Goal: Transaction & Acquisition: Download file/media

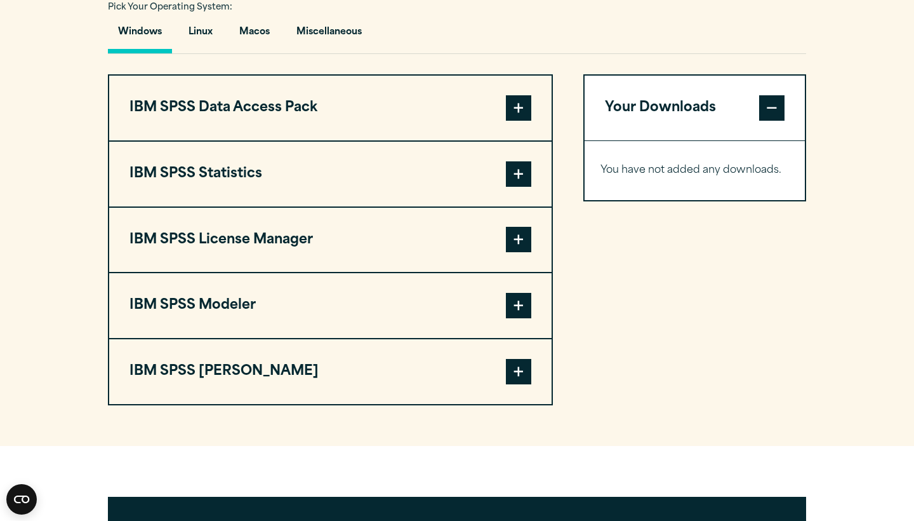
scroll to position [933, 0]
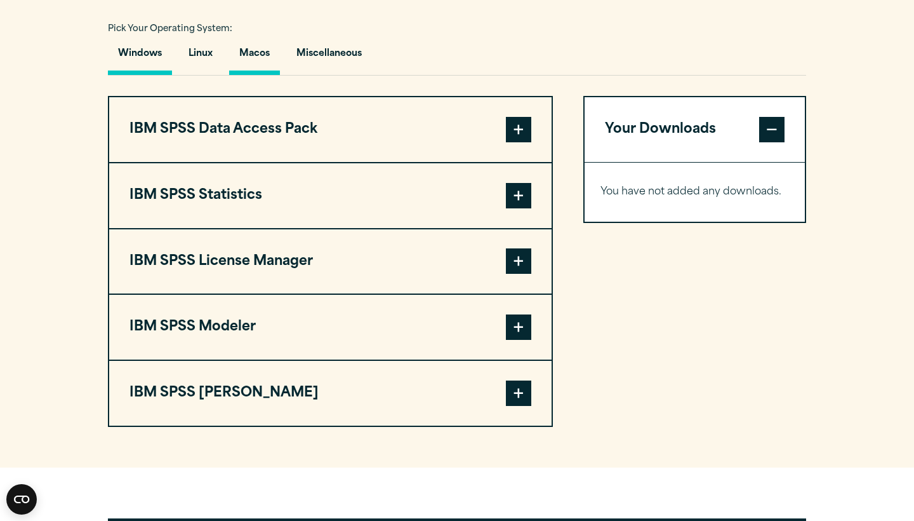
click at [257, 48] on button "Macos" at bounding box center [254, 57] width 51 height 36
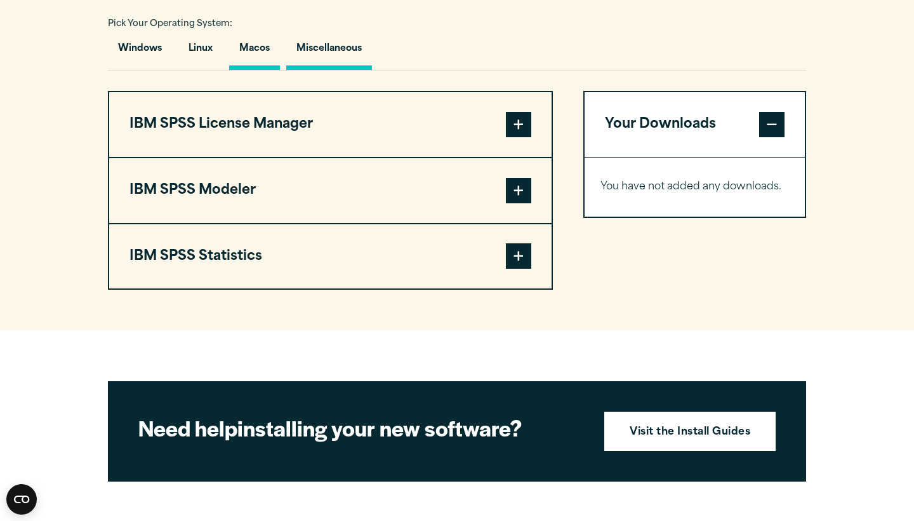
scroll to position [941, 0]
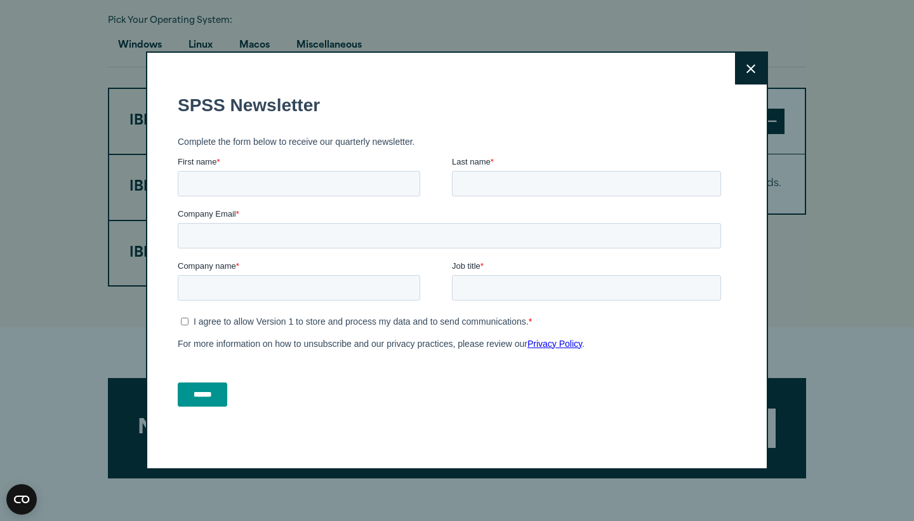
click at [751, 66] on icon at bounding box center [751, 69] width 9 height 10
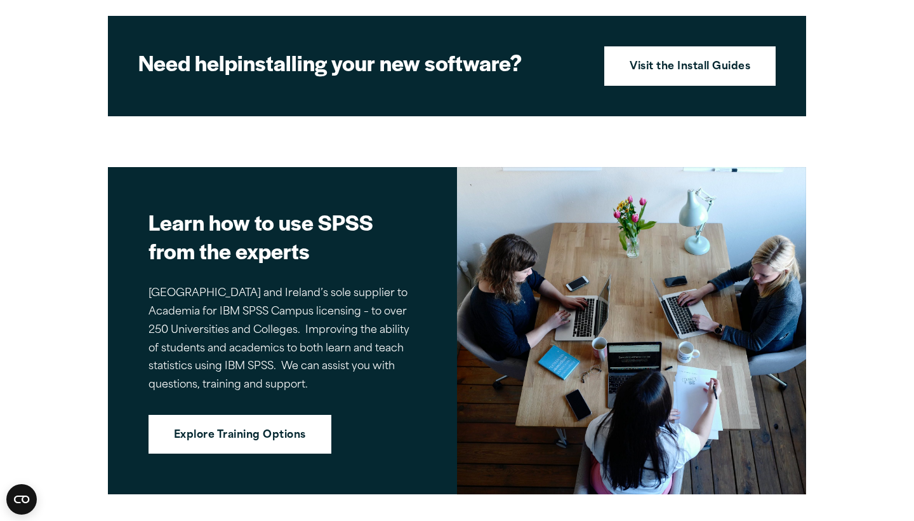
scroll to position [1305, 0]
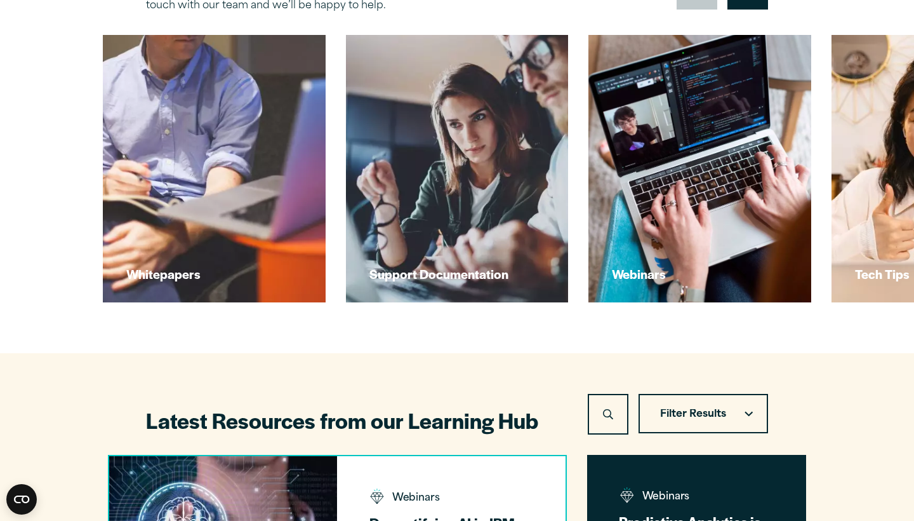
scroll to position [467, 0]
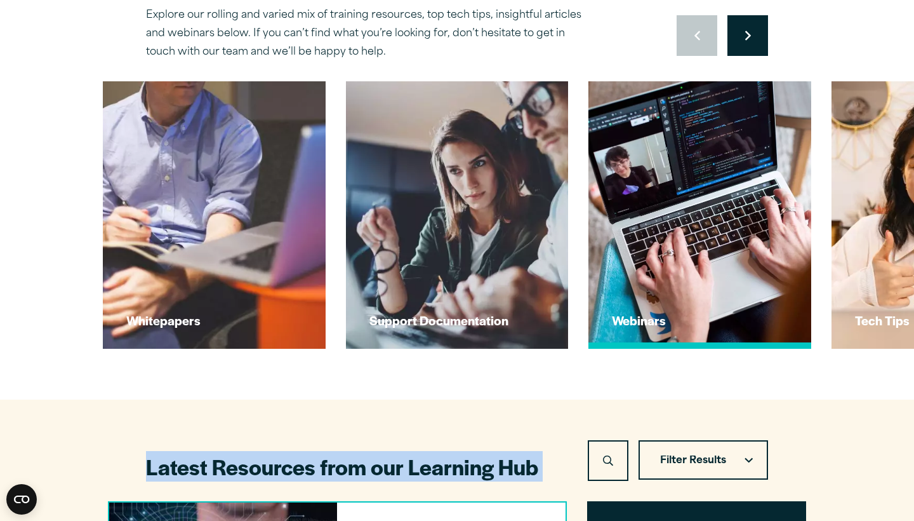
drag, startPoint x: 641, startPoint y: 388, endPoint x: 679, endPoint y: 199, distance: 193.1
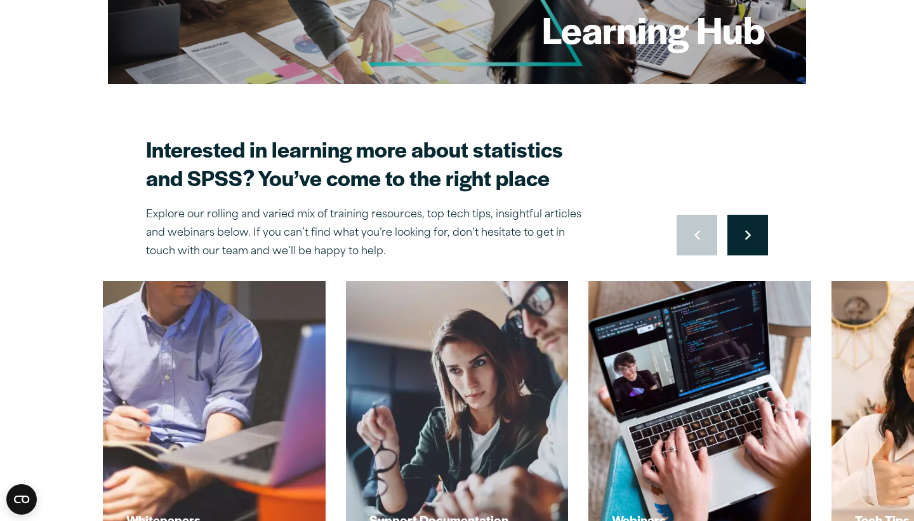
scroll to position [250, 0]
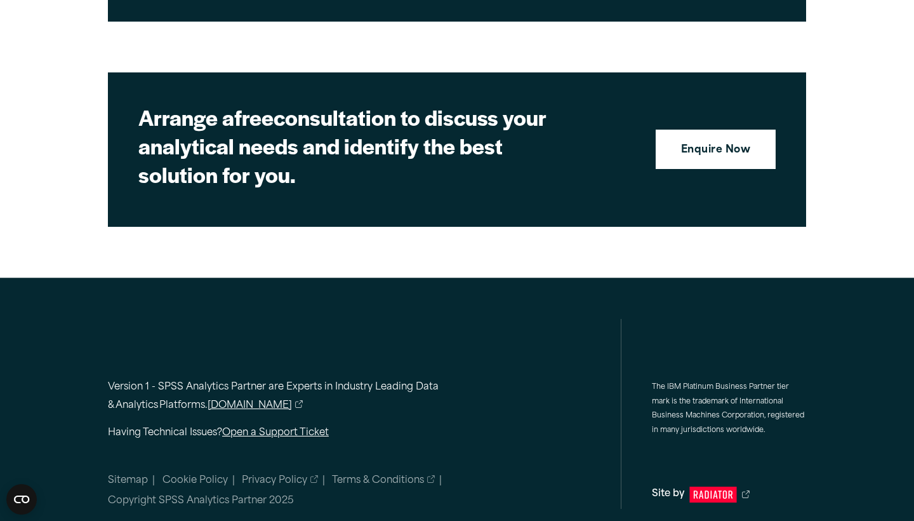
scroll to position [3461, 0]
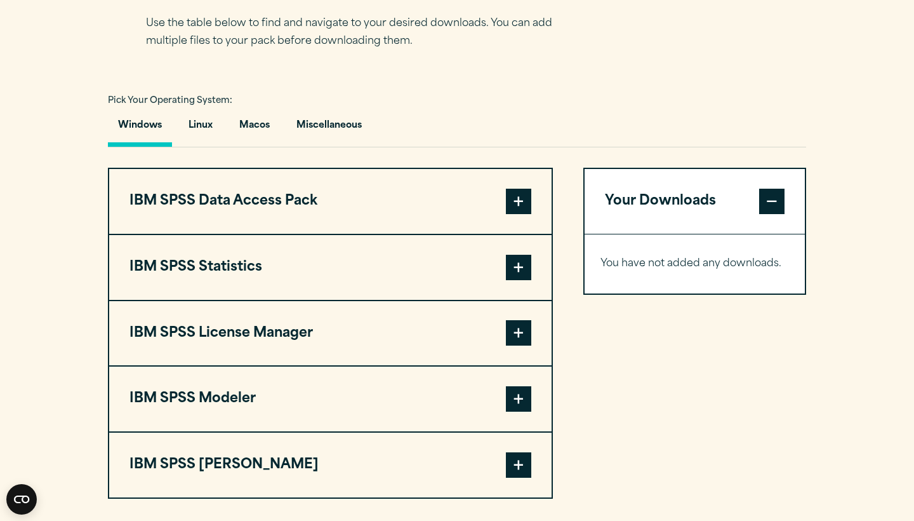
scroll to position [865, 0]
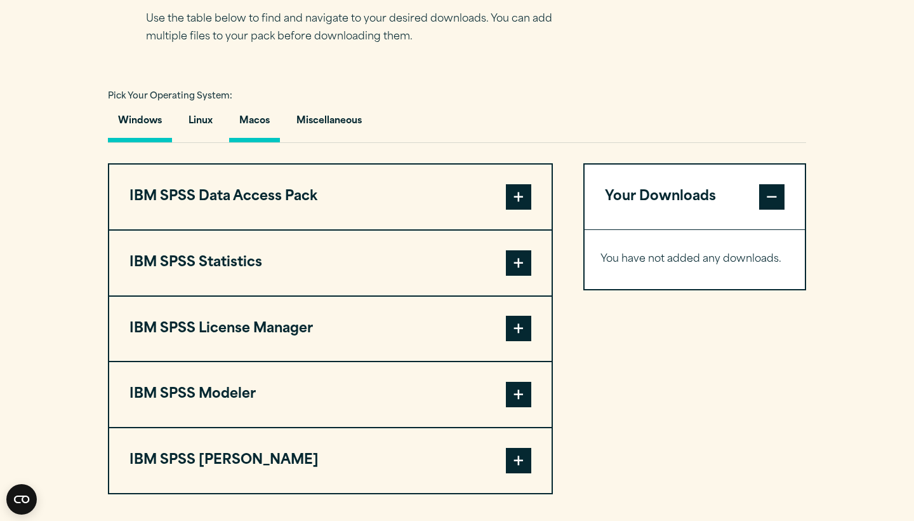
click at [265, 128] on button "Macos" at bounding box center [254, 124] width 51 height 36
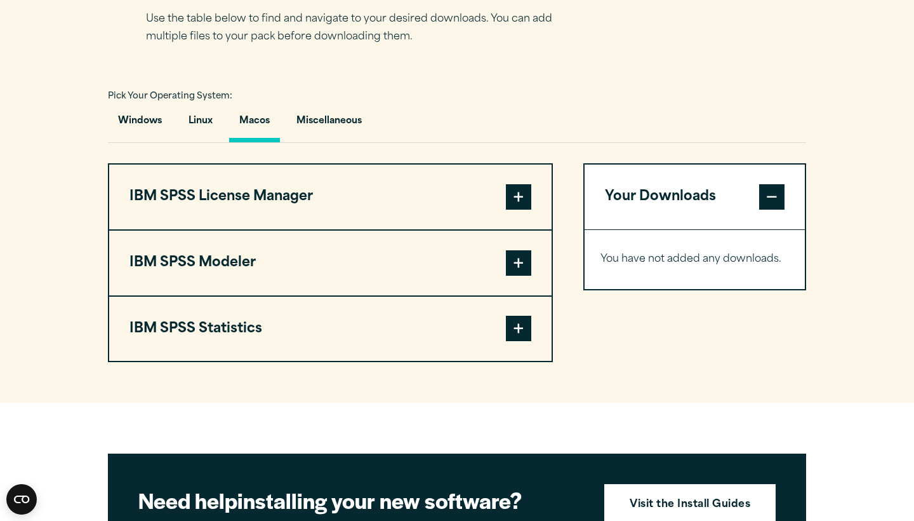
click at [524, 332] on span at bounding box center [518, 328] width 25 height 25
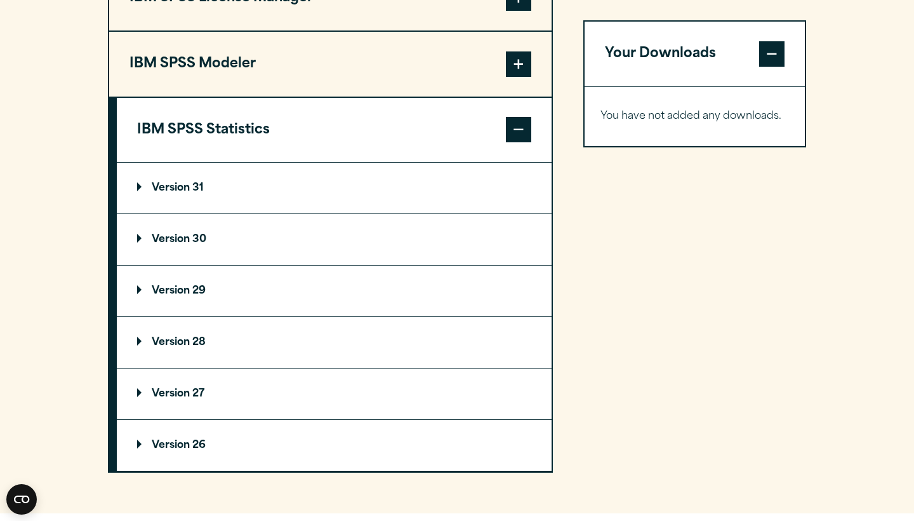
scroll to position [1066, 0]
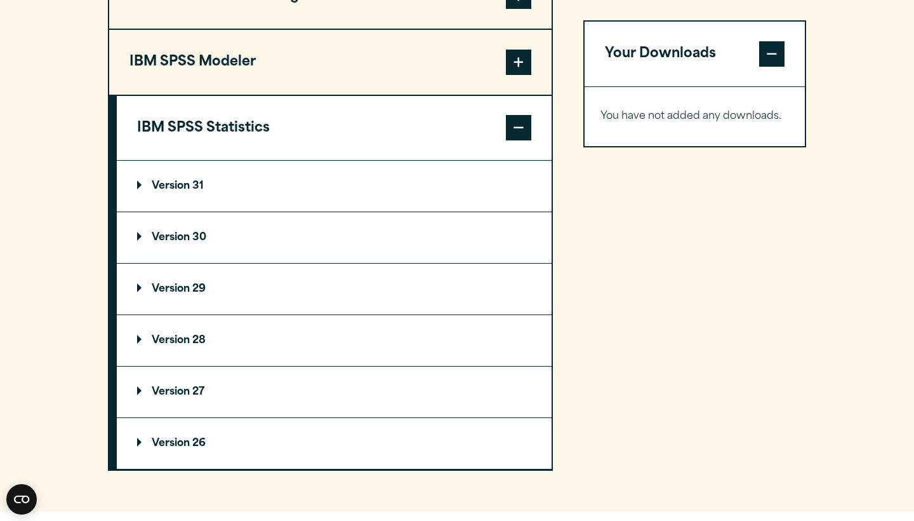
click at [393, 182] on summary "Version 31" at bounding box center [334, 186] width 435 height 51
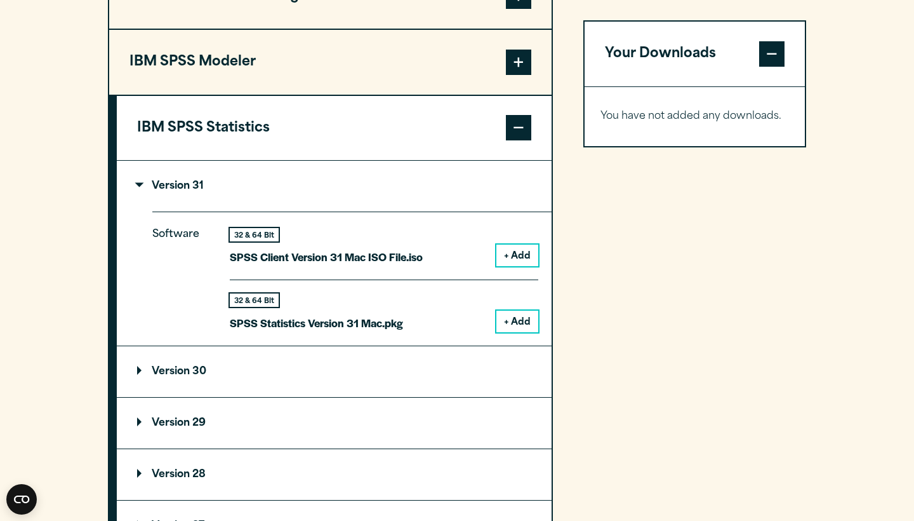
click at [521, 256] on button "+ Add" at bounding box center [518, 255] width 42 height 22
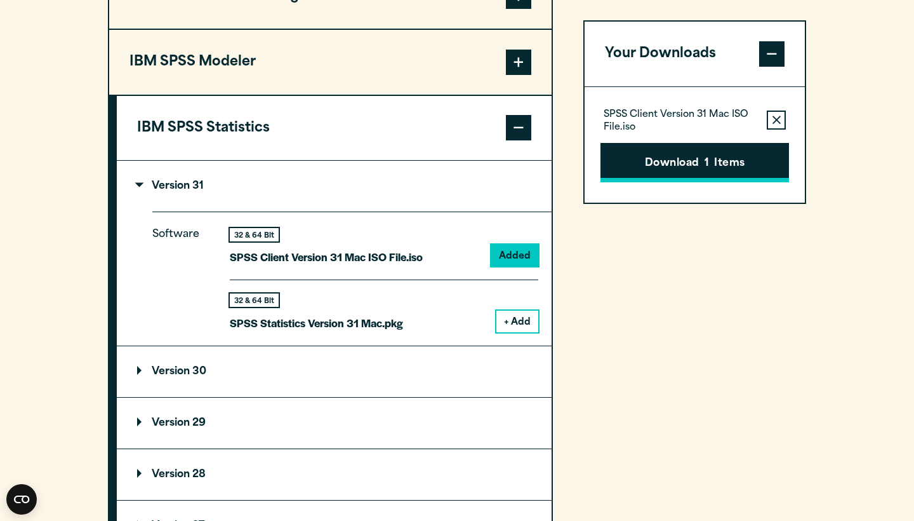
click at [698, 159] on button "Download 1 Items" at bounding box center [695, 162] width 189 height 39
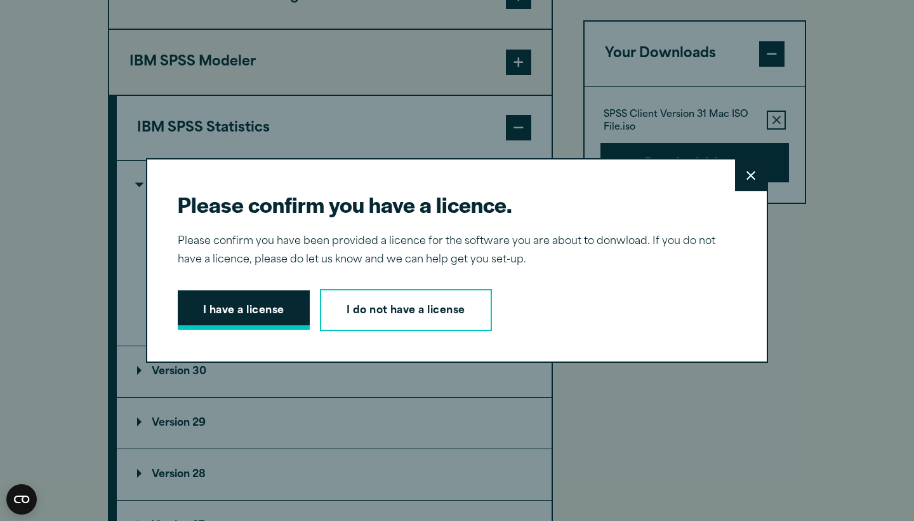
click at [258, 315] on button "I have a license" at bounding box center [244, 309] width 132 height 39
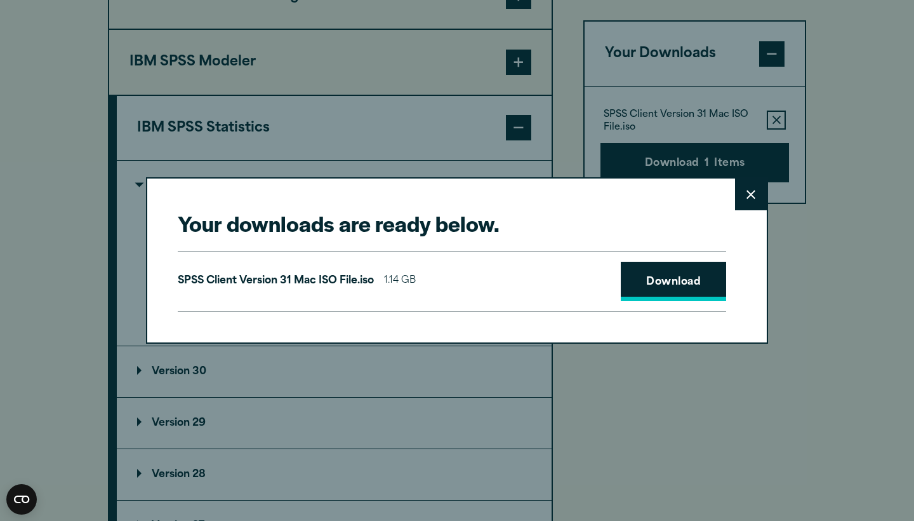
click at [690, 283] on link "Download" at bounding box center [673, 281] width 105 height 39
click at [753, 204] on button "Close" at bounding box center [751, 194] width 32 height 32
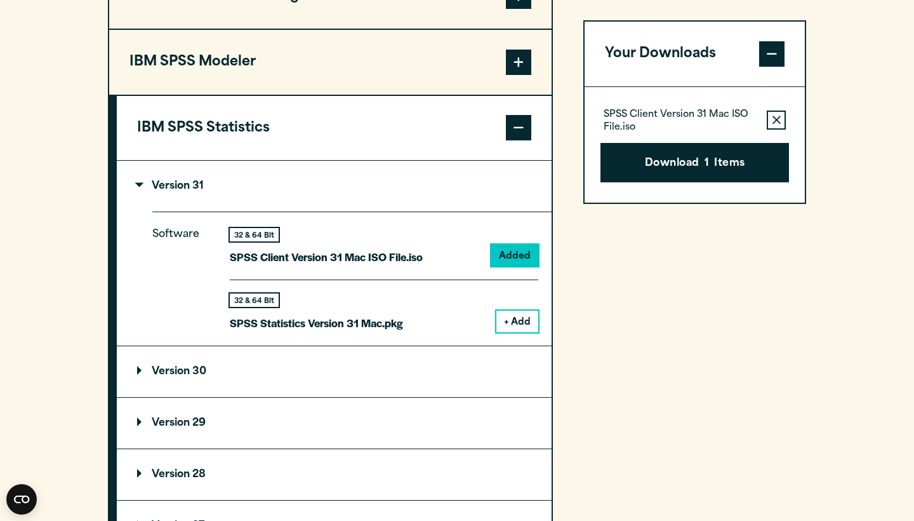
click at [464, 361] on summary "Version 30" at bounding box center [334, 371] width 435 height 51
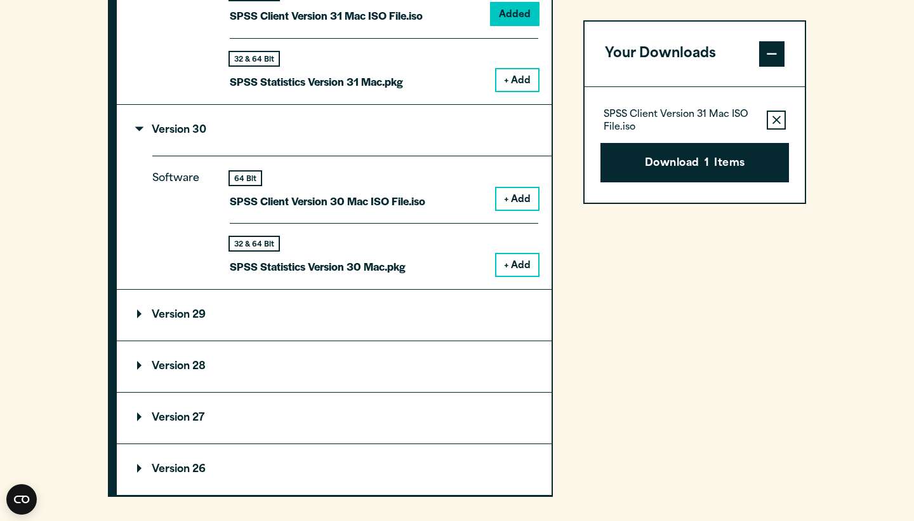
scroll to position [1376, 0]
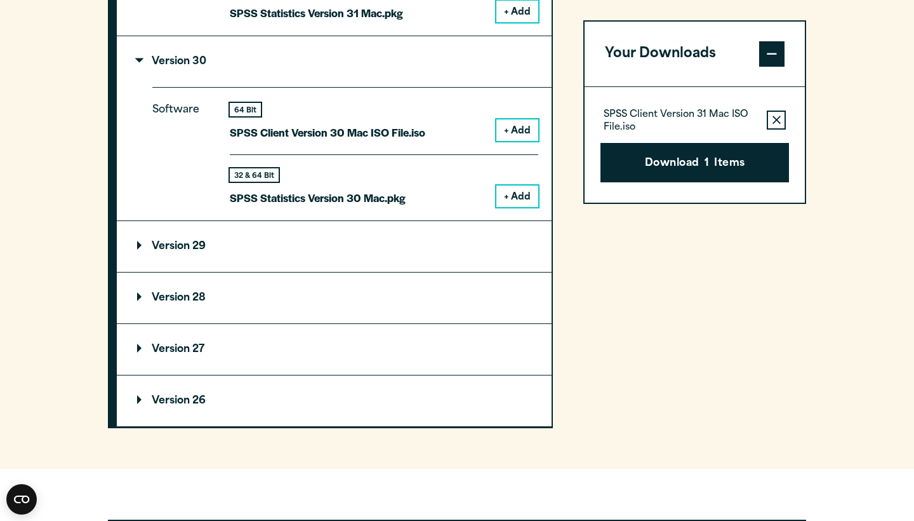
click at [431, 251] on summary "Version 29" at bounding box center [334, 246] width 435 height 51
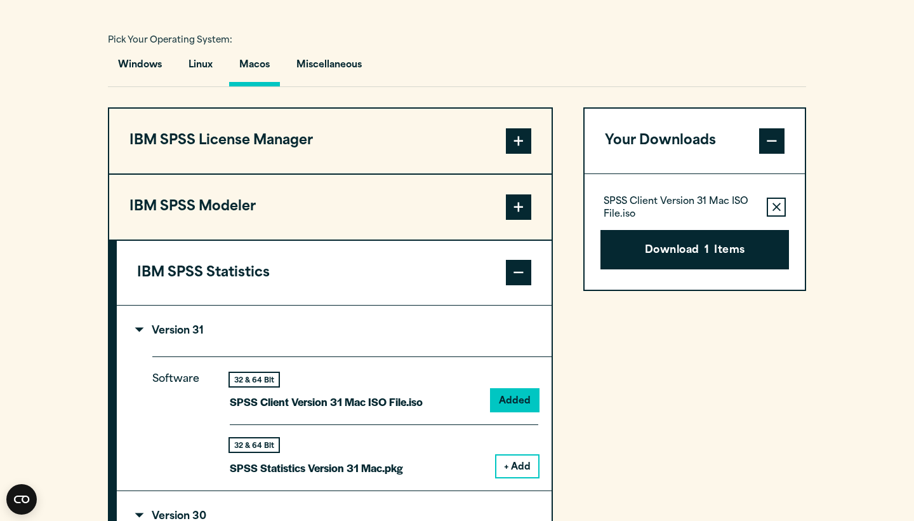
scroll to position [921, 0]
click at [521, 467] on button "+ Add" at bounding box center [518, 466] width 42 height 22
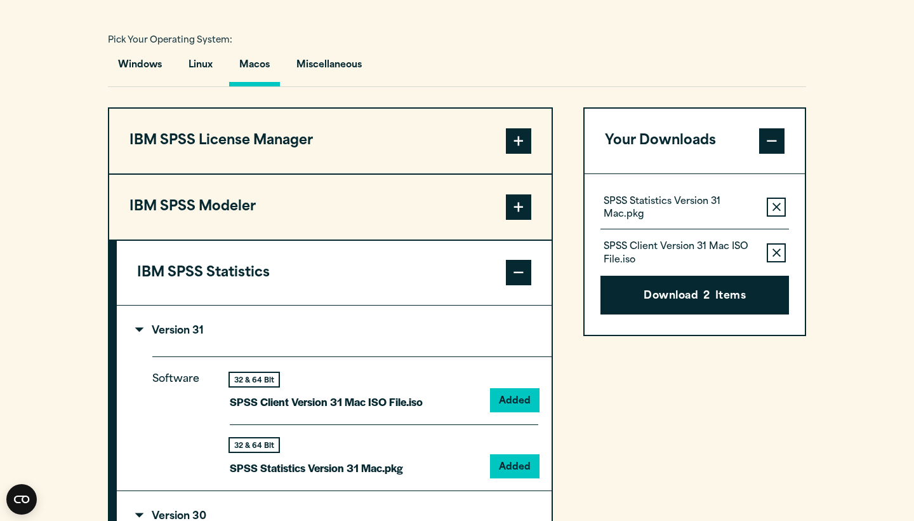
click at [773, 253] on icon "button" at bounding box center [777, 252] width 8 height 9
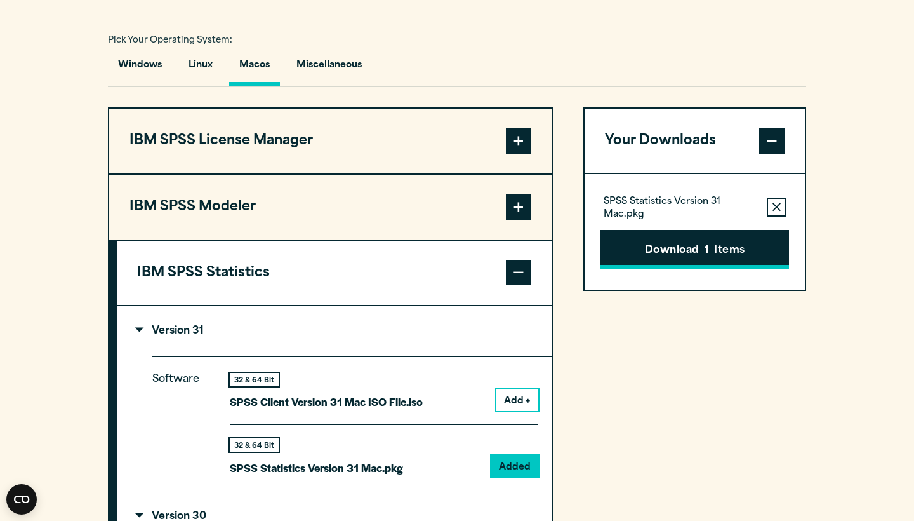
click at [737, 247] on button "Download 1 Items" at bounding box center [695, 249] width 189 height 39
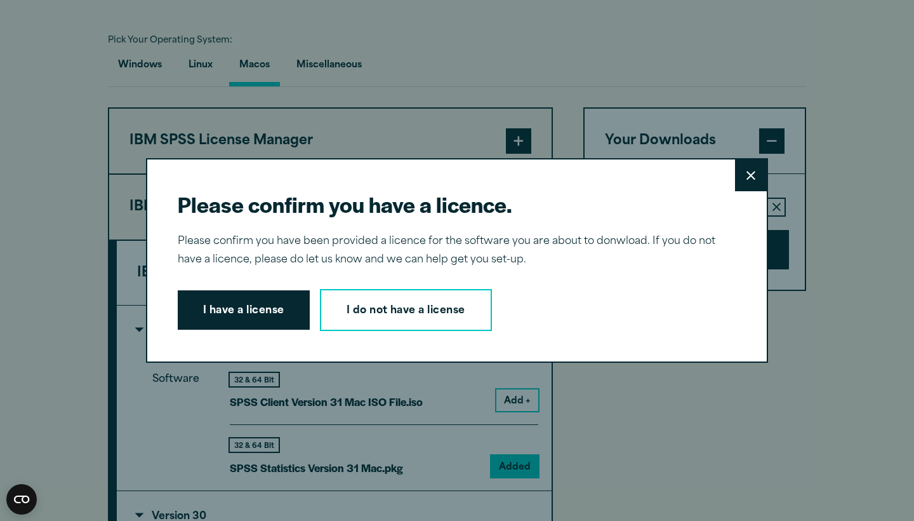
click at [752, 185] on button "Close" at bounding box center [751, 175] width 32 height 32
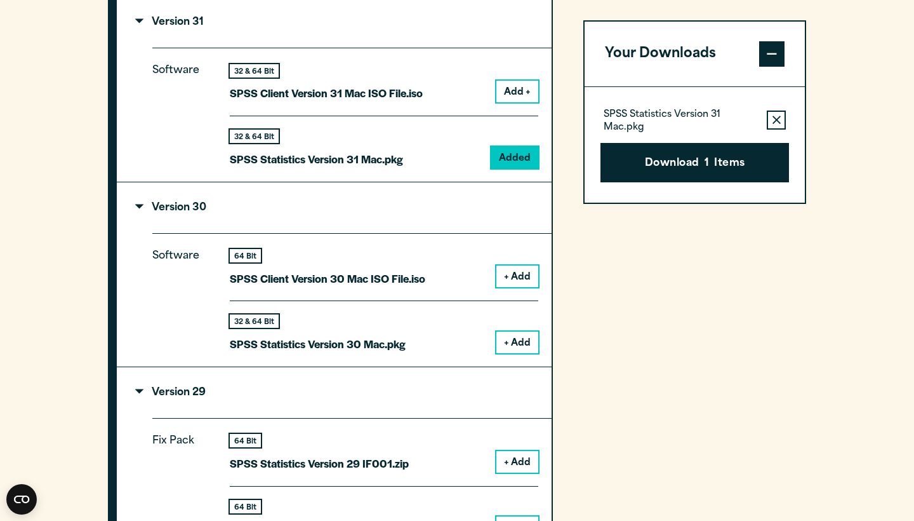
scroll to position [1224, 0]
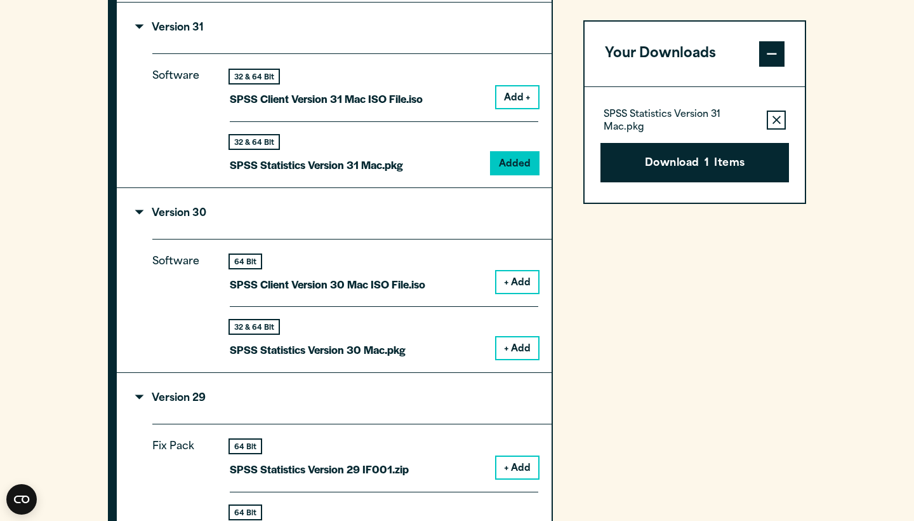
click at [776, 117] on icon "button" at bounding box center [777, 120] width 8 height 9
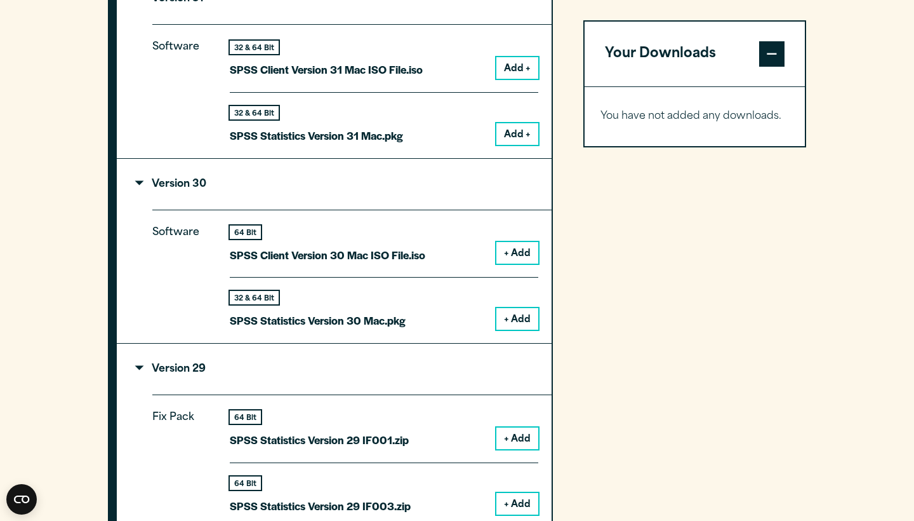
scroll to position [1259, 0]
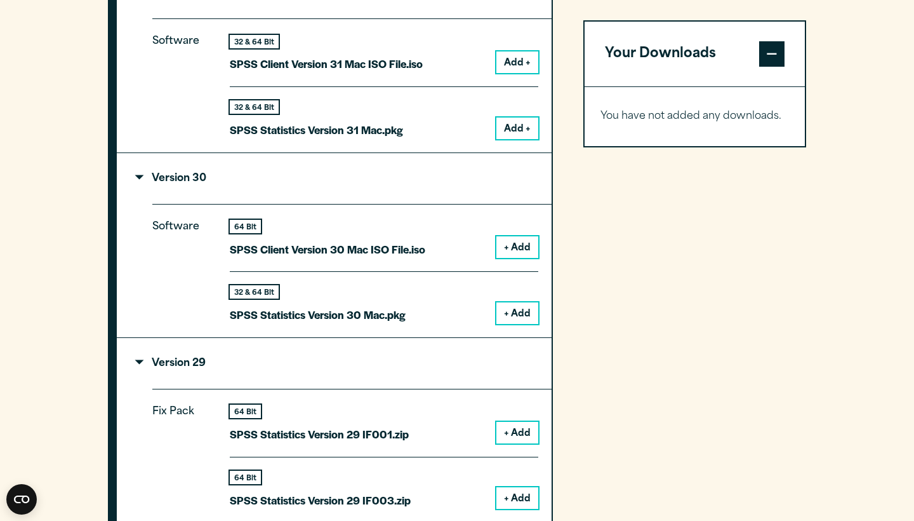
click at [516, 246] on button "+ Add" at bounding box center [518, 247] width 42 height 22
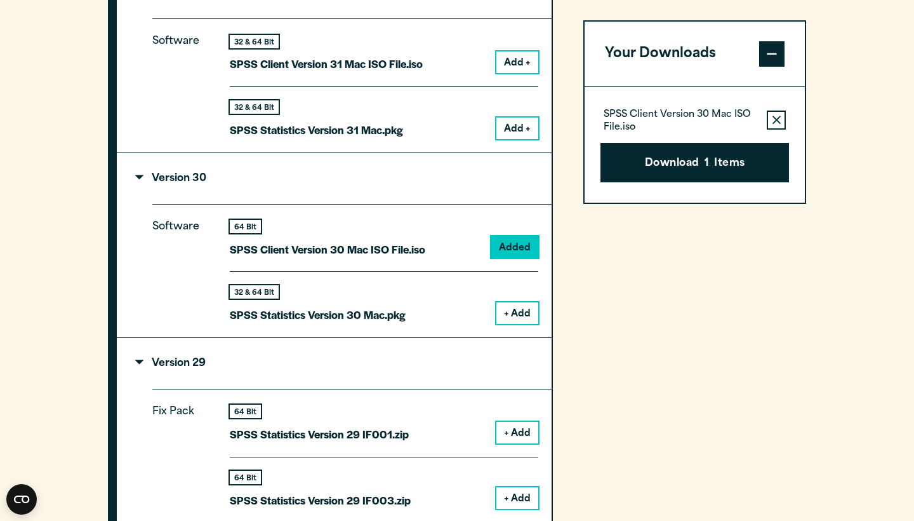
click at [517, 307] on button "+ Add" at bounding box center [518, 313] width 42 height 22
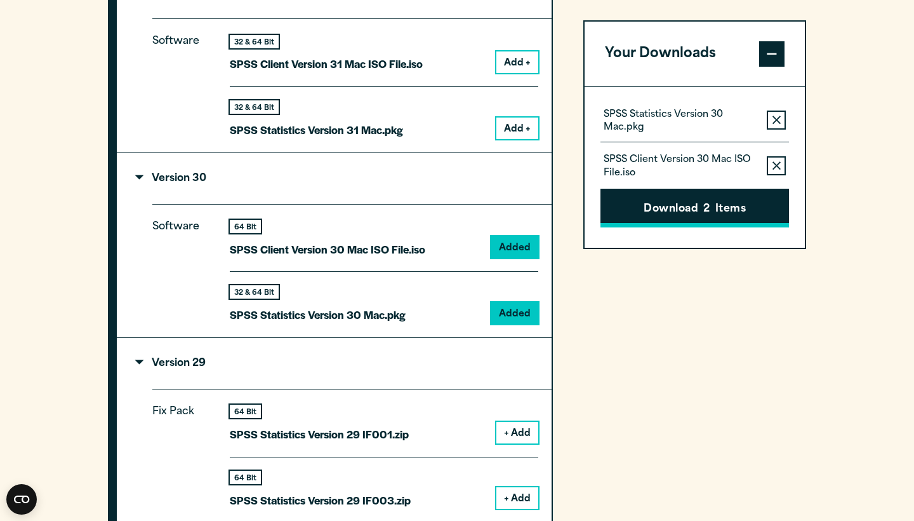
click at [683, 206] on button "Download 2 Items" at bounding box center [695, 208] width 189 height 39
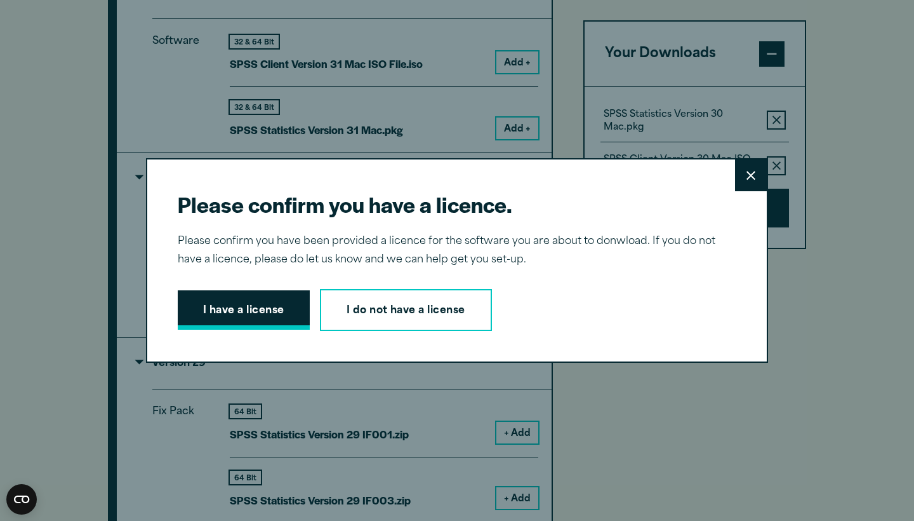
click at [240, 322] on button "I have a license" at bounding box center [244, 309] width 132 height 39
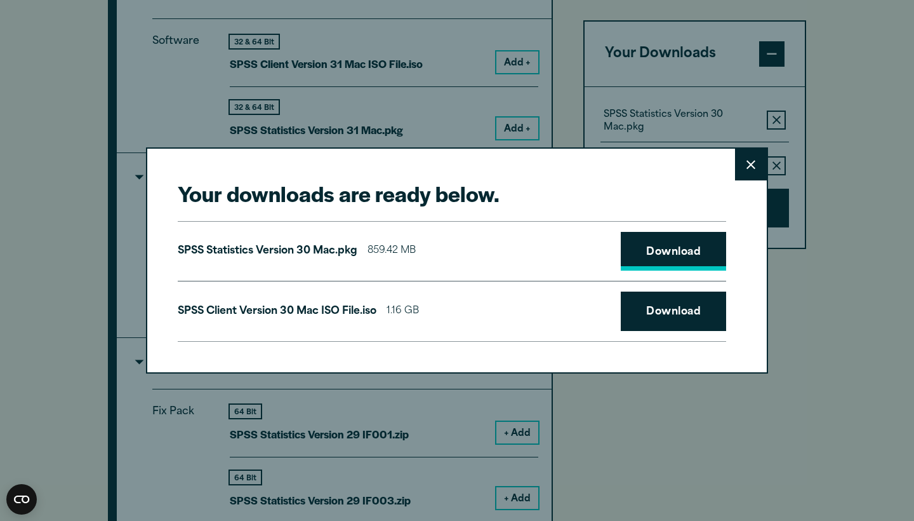
click at [668, 252] on link "Download" at bounding box center [673, 251] width 105 height 39
click at [672, 319] on link "Download" at bounding box center [673, 310] width 105 height 39
click at [700, 252] on link "Download" at bounding box center [673, 251] width 105 height 39
click at [802, 377] on div "Your downloads are ready below. Close SPSS Statistics Version 30 Mac.pkg 859.42…" at bounding box center [457, 260] width 914 height 521
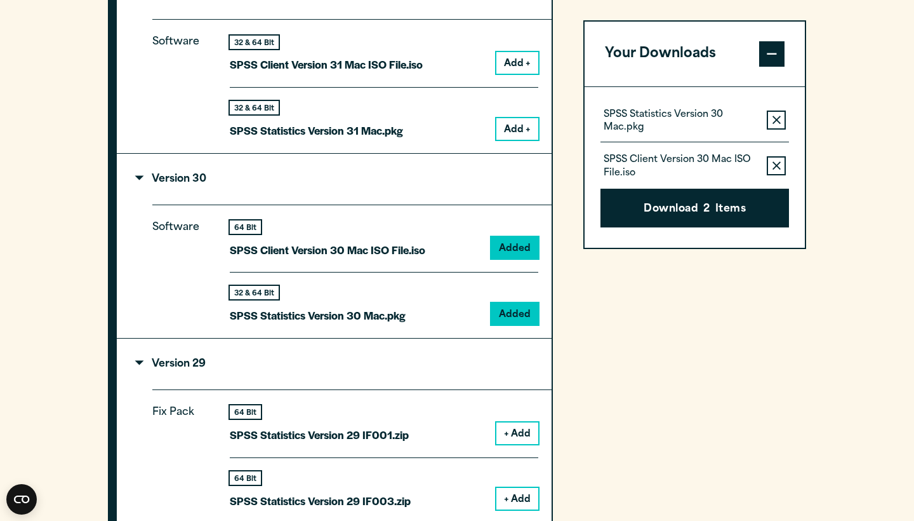
scroll to position [1258, 0]
